Goal: Task Accomplishment & Management: Complete application form

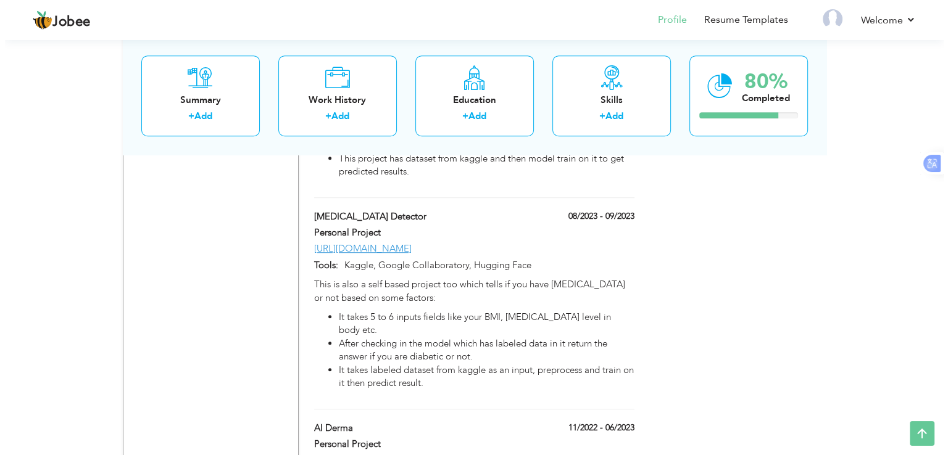
scroll to position [939, 0]
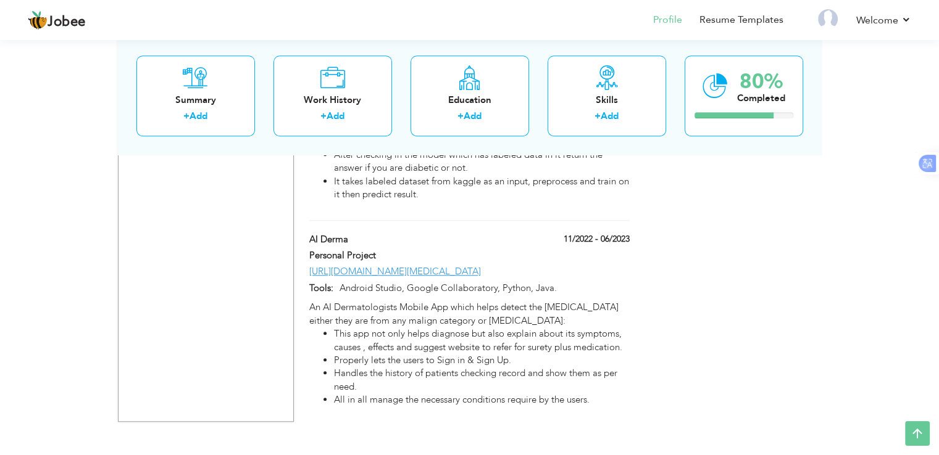
click at [536, 249] on div at bounding box center [582, 250] width 113 height 3
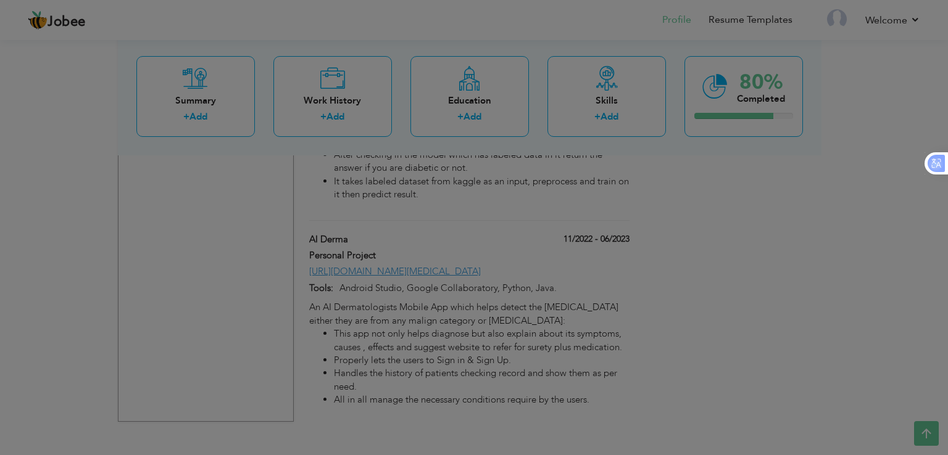
scroll to position [0, 0]
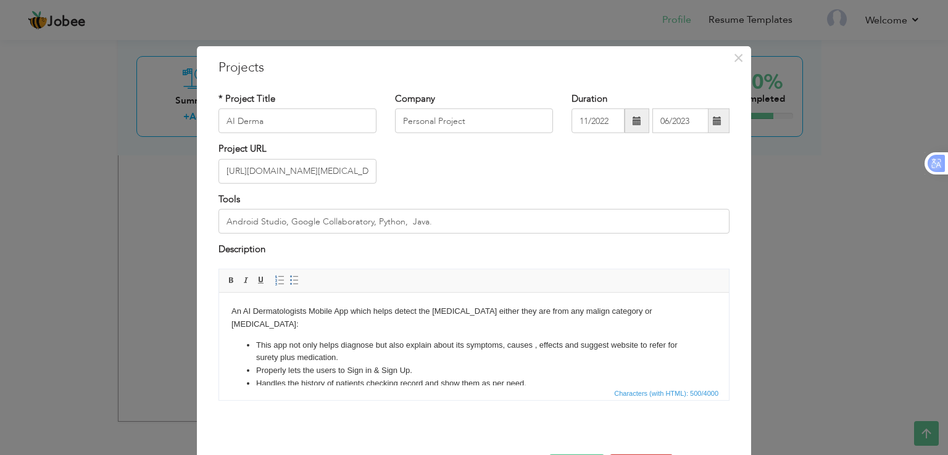
click at [671, 308] on body "An AI Dermatologists Mobile App which helps detect the skin disease either they…" at bounding box center [473, 354] width 485 height 98
click at [662, 308] on body "An AI Dermatologists Mobile App which helps detect the skin disease either they…" at bounding box center [473, 354] width 485 height 98
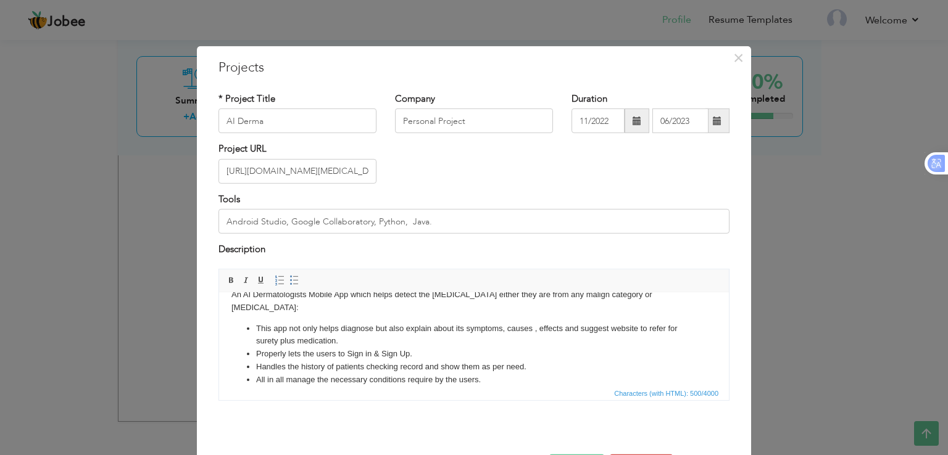
click at [576, 360] on li "Handles the history of patients checking record and show them as per need." at bounding box center [474, 366] width 436 height 13
click at [573, 373] on li "All in all manage the necessary conditions require by the users." at bounding box center [474, 379] width 436 height 13
click at [289, 282] on span at bounding box center [294, 280] width 10 height 10
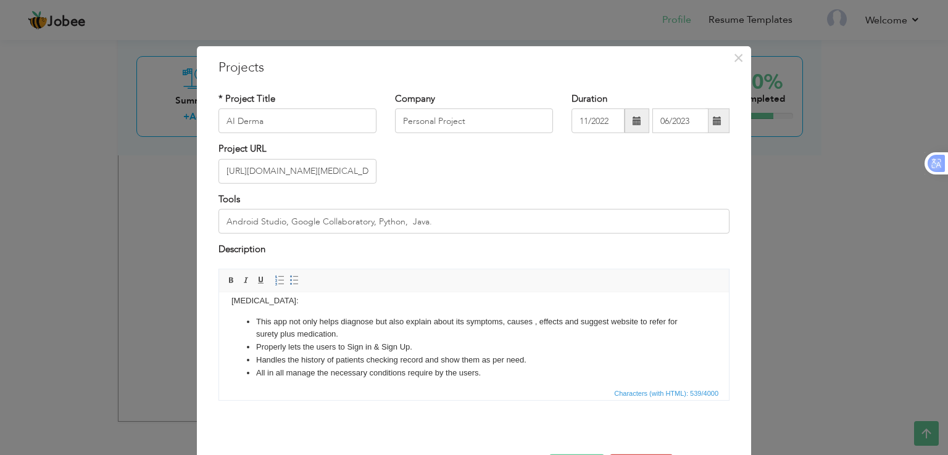
scroll to position [0, 0]
click at [286, 220] on input "Android Studio, Google Collaboratory, Python, Java." at bounding box center [473, 221] width 511 height 25
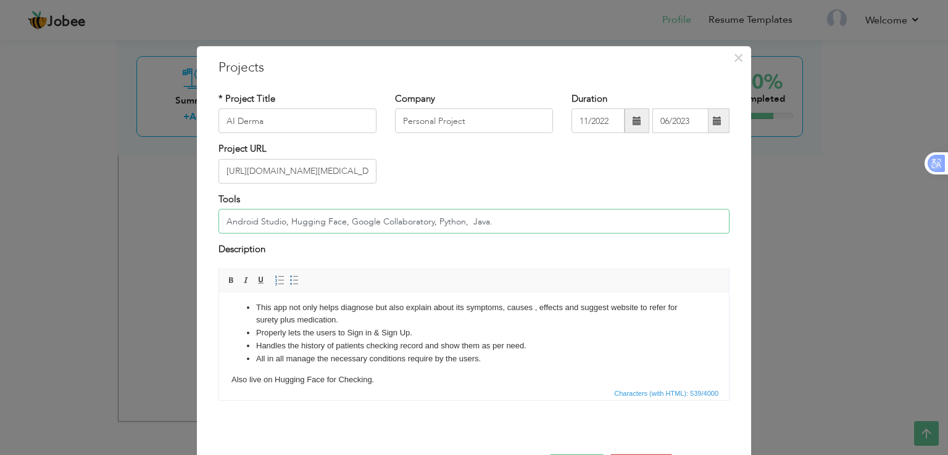
scroll to position [44, 0]
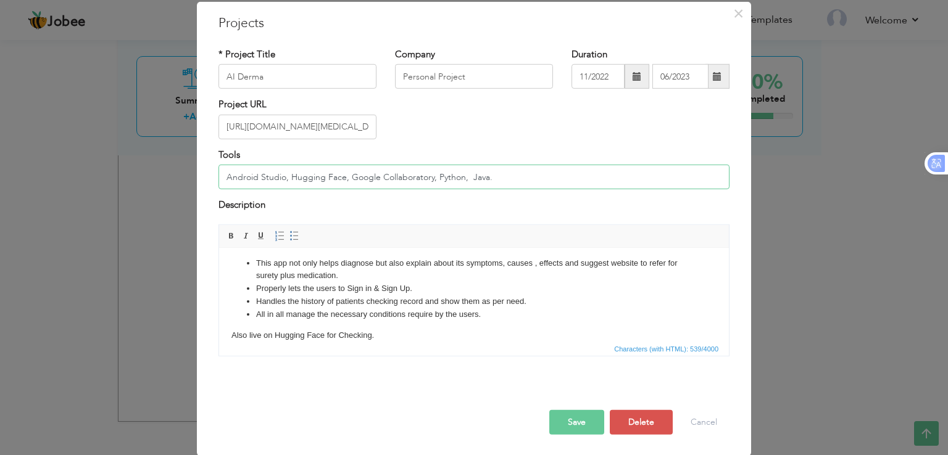
type input "Android Studio, Hugging Face, Google Collaboratory, Python, Java."
click at [568, 414] on button "Save" at bounding box center [576, 422] width 55 height 25
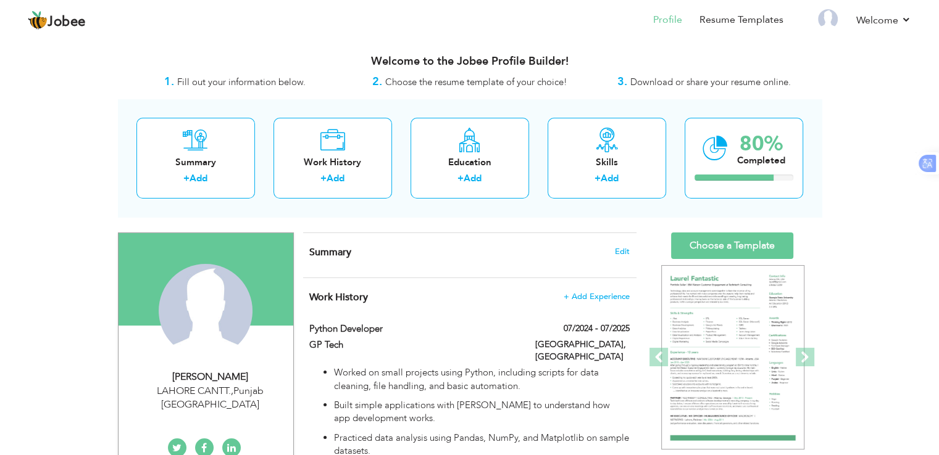
scroll to position [61, 0]
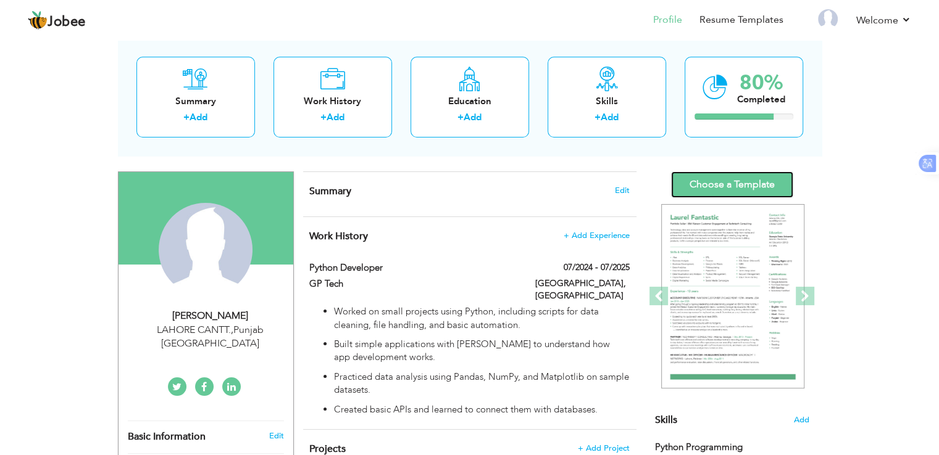
click at [729, 188] on link "Choose a Template" at bounding box center [732, 185] width 122 height 27
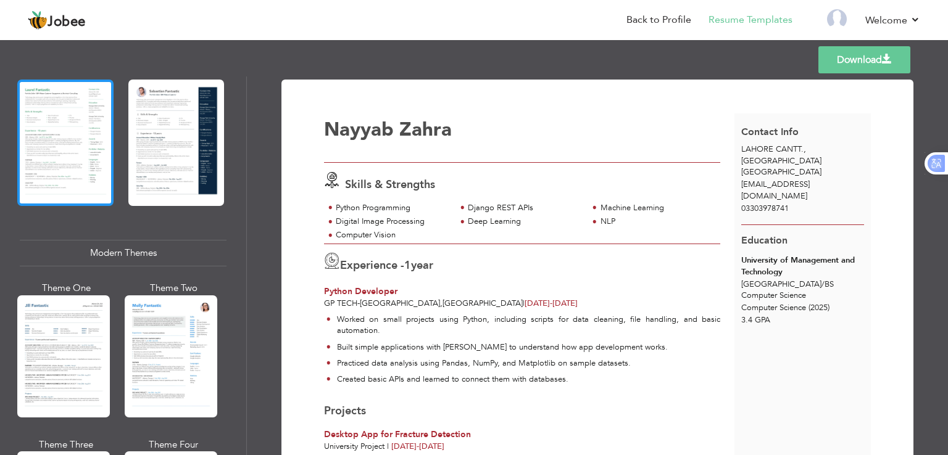
scroll to position [407, 0]
click at [57, 333] on div at bounding box center [63, 356] width 93 height 122
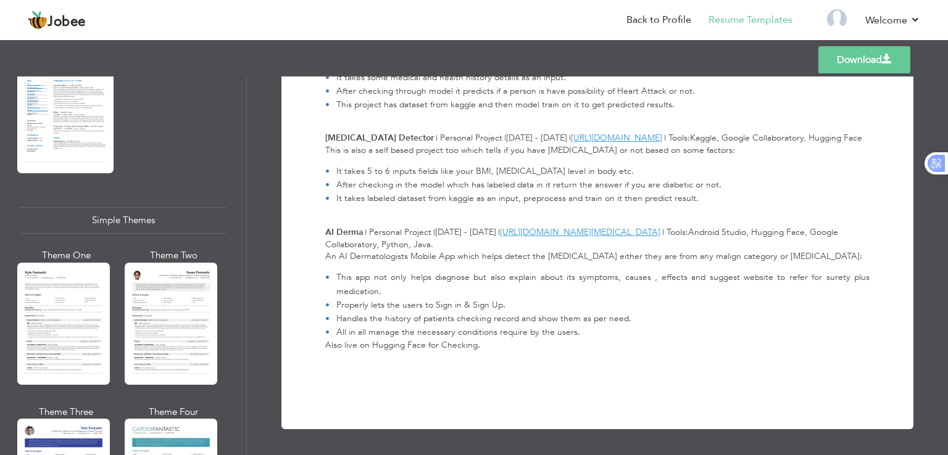
scroll to position [2139, 0]
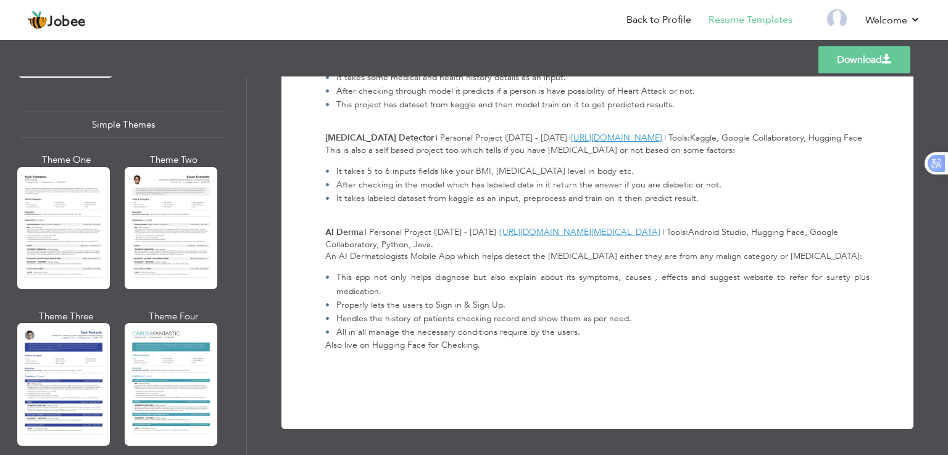
click at [884, 54] on span at bounding box center [887, 59] width 10 height 10
